Goal: Communication & Community: Answer question/provide support

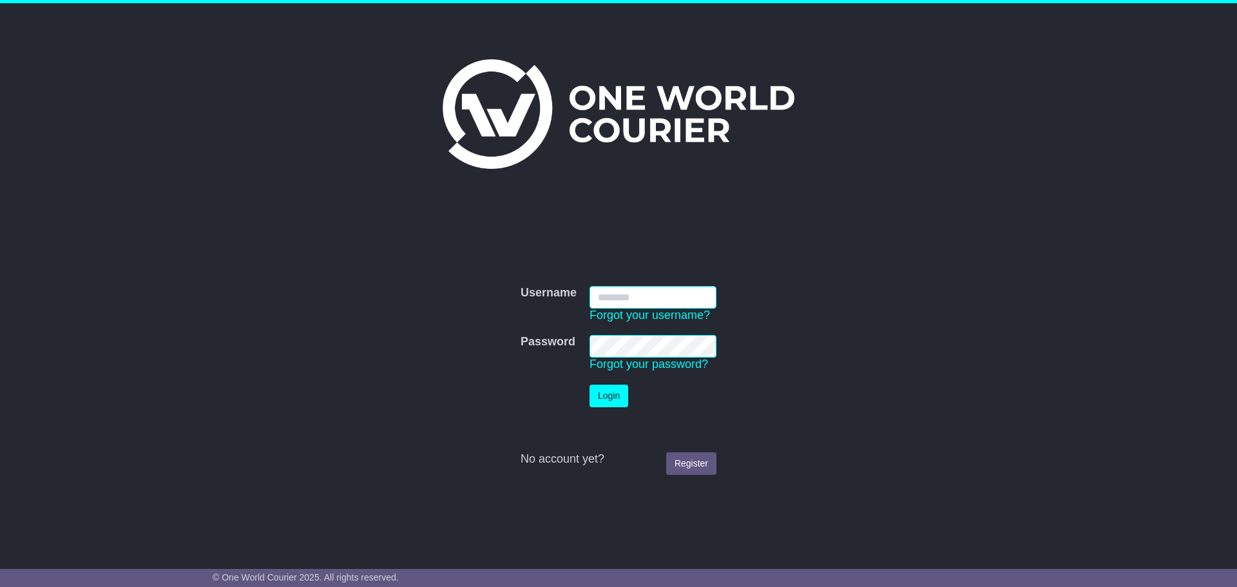
click at [654, 301] on input "Username" at bounding box center [652, 297] width 127 height 23
type input "**********"
click at [615, 393] on button "Login" at bounding box center [608, 396] width 39 height 23
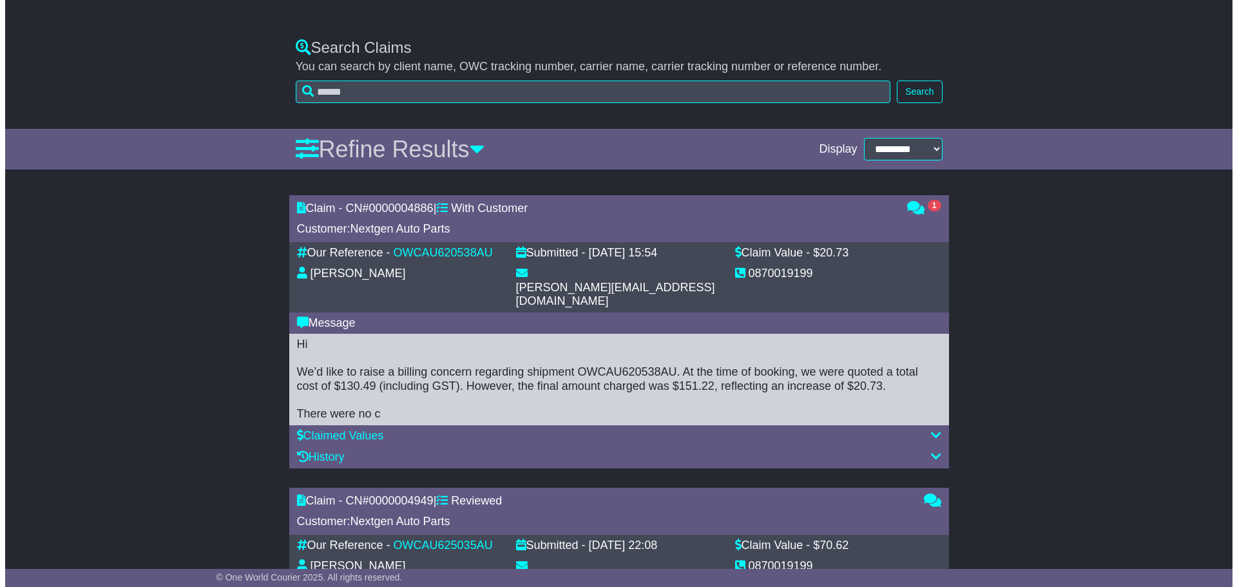
scroll to position [322, 0]
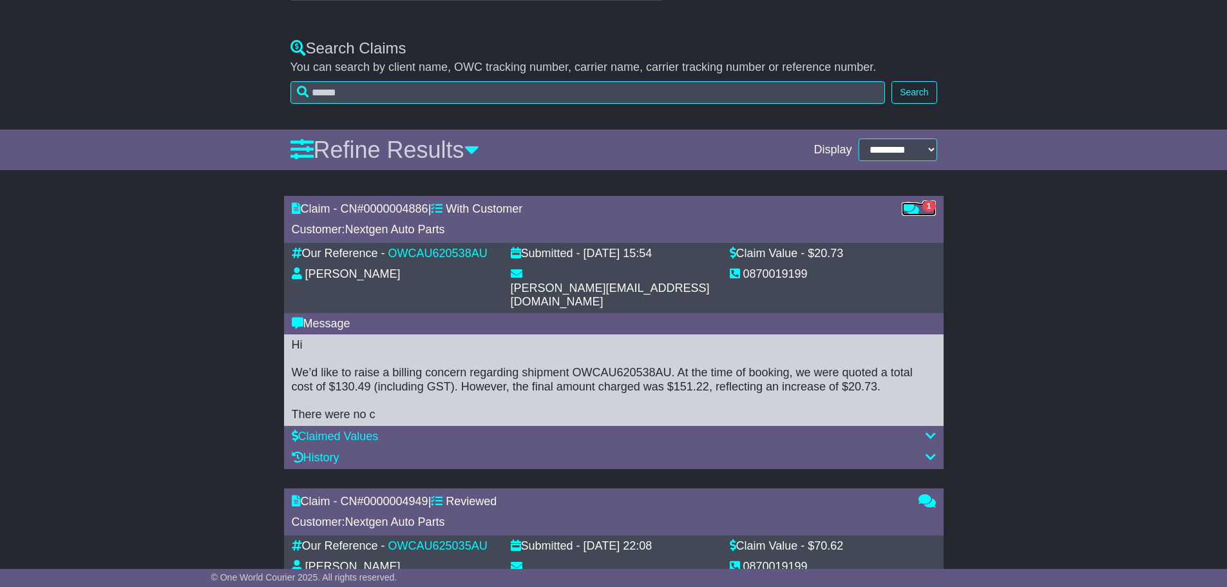
click at [919, 215] on link "1" at bounding box center [919, 209] width 34 height 13
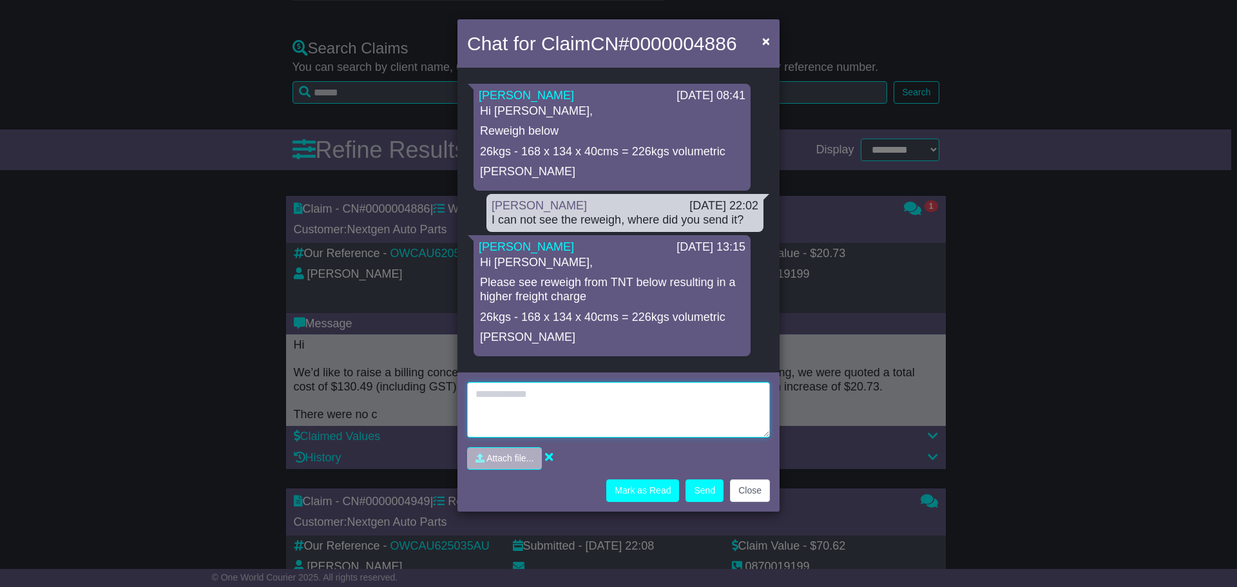
click at [603, 432] on textarea at bounding box center [618, 409] width 303 height 55
click at [603, 403] on textarea at bounding box center [618, 409] width 303 height 55
type textarea "*"
type textarea "**********"
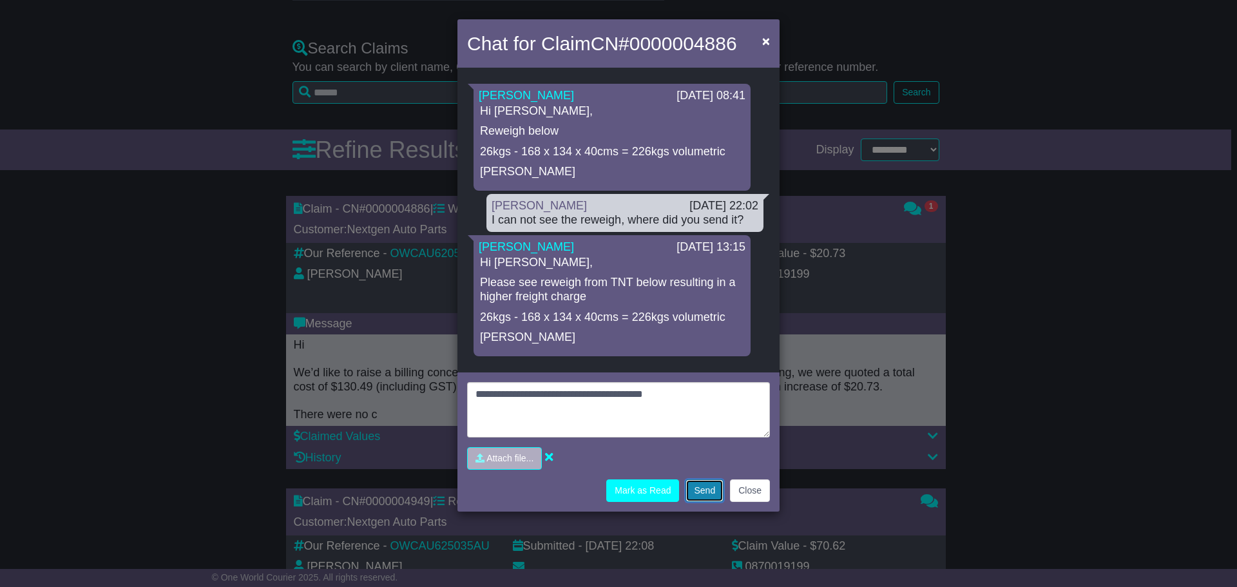
click at [710, 497] on button "Send" at bounding box center [704, 490] width 38 height 23
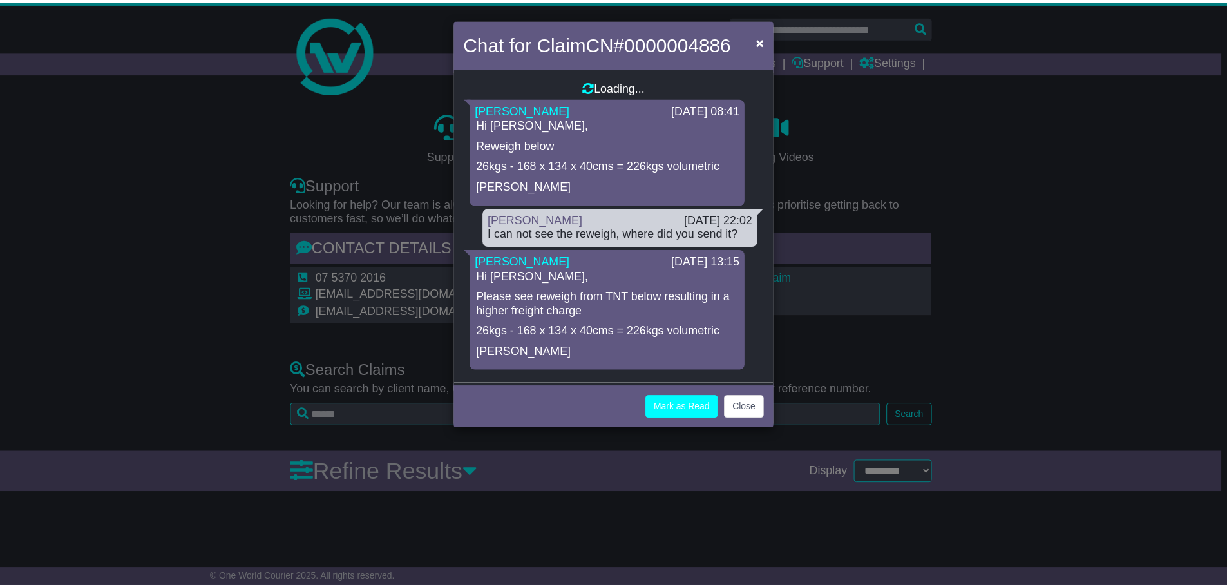
scroll to position [0, 0]
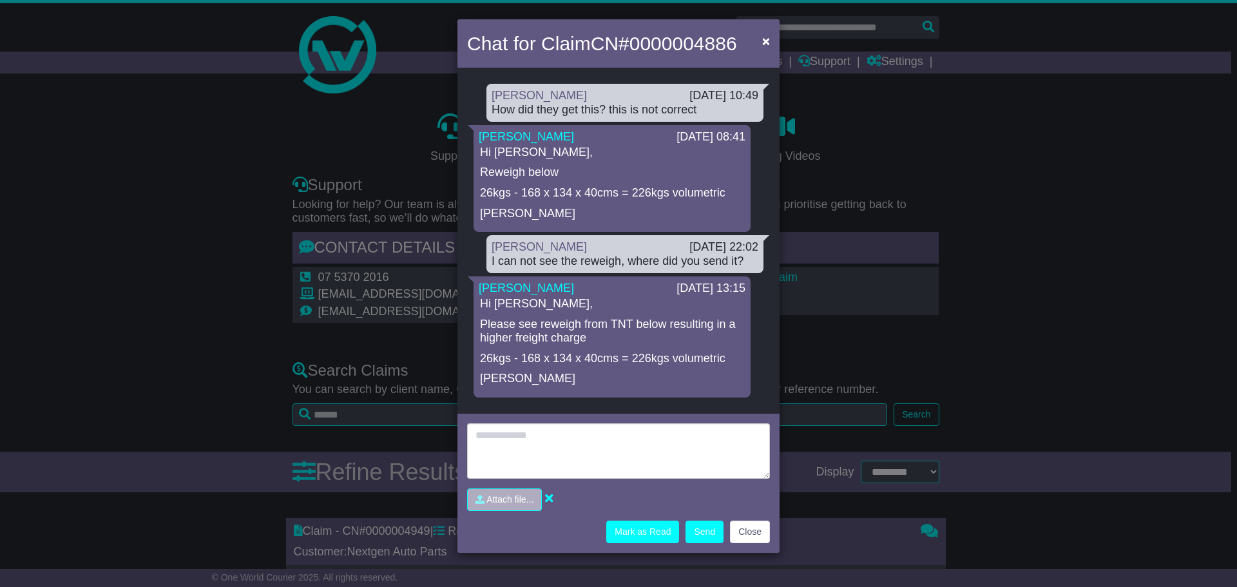
click at [622, 332] on p "Please see reweigh from TNT below resulting in a higher freight charge" at bounding box center [612, 332] width 264 height 28
drag, startPoint x: 744, startPoint y: 44, endPoint x: 635, endPoint y: 41, distance: 108.9
click at [635, 41] on div "Chat for Claim CN# 0000004886 ×" at bounding box center [618, 45] width 322 height 52
copy span "0000004886"
click at [763, 43] on span "×" at bounding box center [766, 40] width 8 height 15
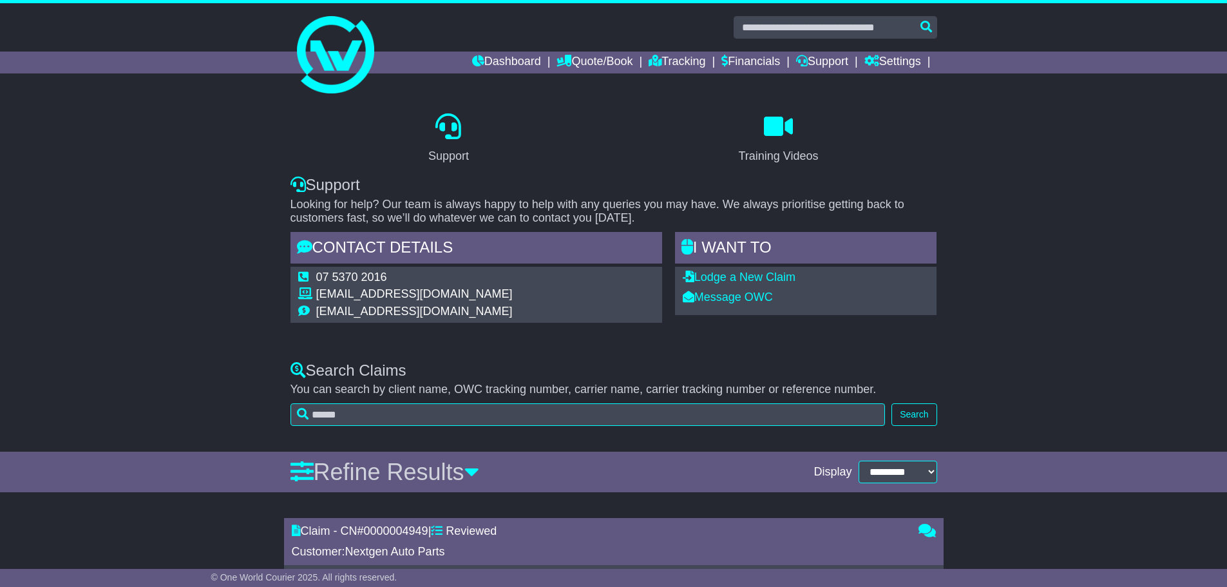
drag, startPoint x: 1105, startPoint y: 198, endPoint x: 838, endPoint y: 113, distance: 280.5
click at [1105, 198] on div "Support Training Videos Support Looking for help? Our team is always happy to h…" at bounding box center [613, 222] width 1227 height 253
click at [504, 59] on link "Dashboard" at bounding box center [506, 63] width 69 height 22
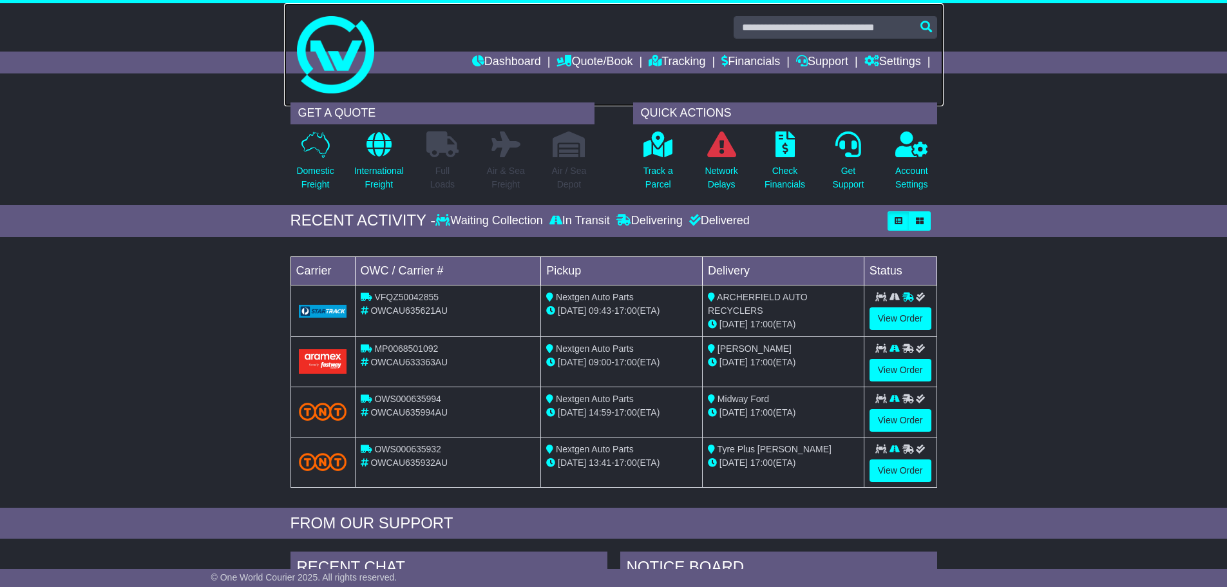
click at [675, 50] on link at bounding box center [614, 54] width 660 height 103
click at [756, 61] on link "Financials" at bounding box center [750, 63] width 59 height 22
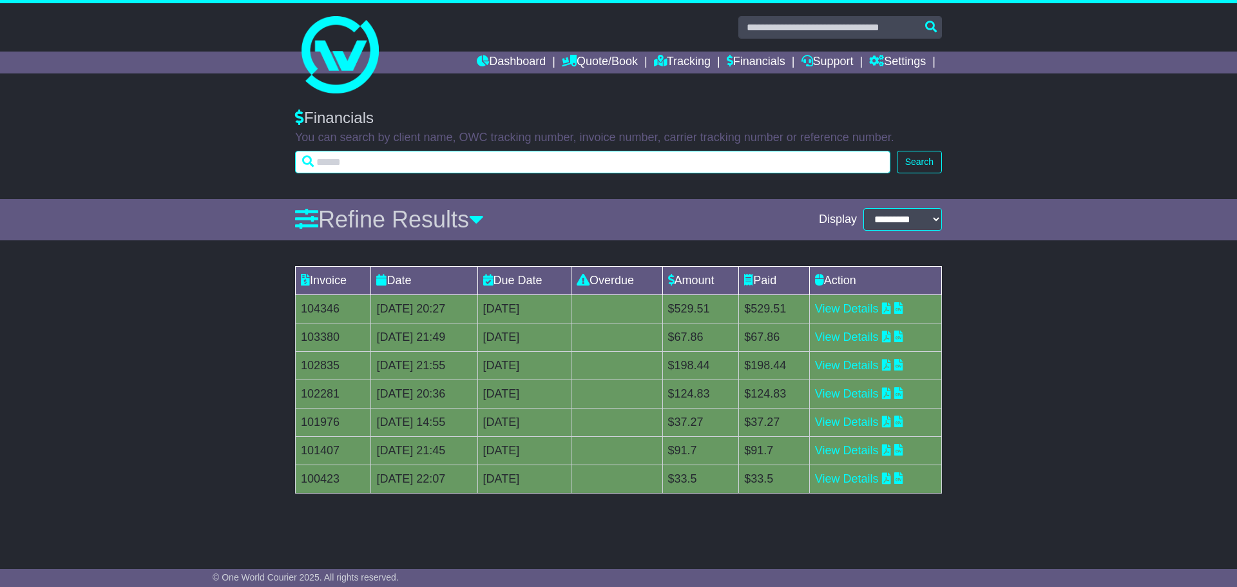
click at [613, 164] on input "text" at bounding box center [592, 162] width 595 height 23
paste input "**********"
type input "**********"
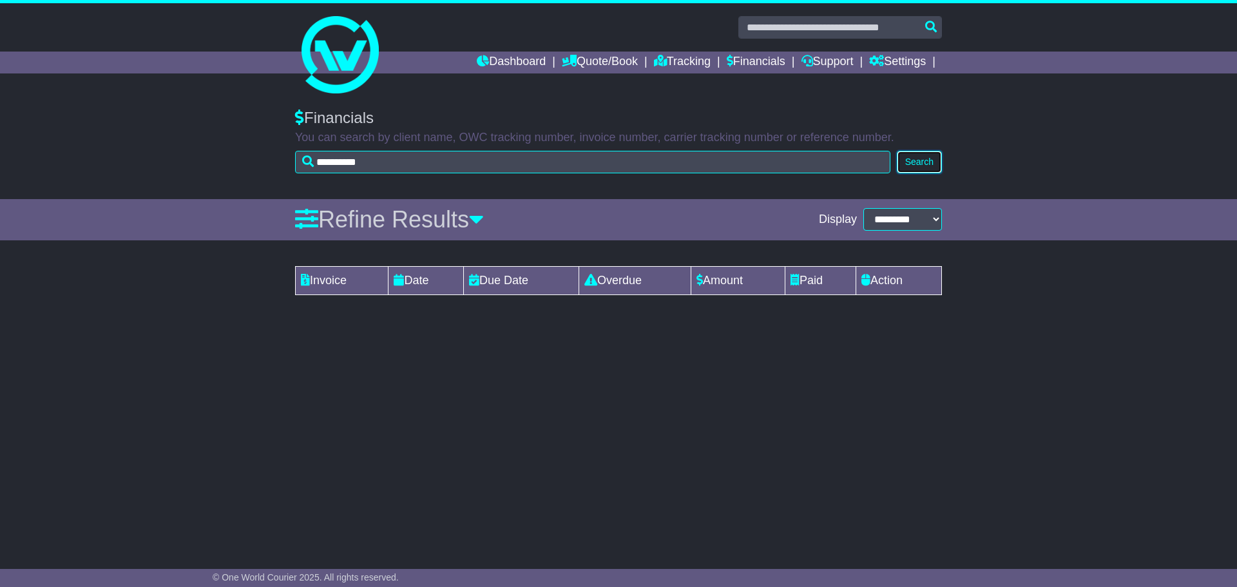
click at [917, 167] on button "Search" at bounding box center [919, 162] width 45 height 23
click at [835, 61] on link "Support" at bounding box center [827, 63] width 52 height 22
